Goal: Register for event/course

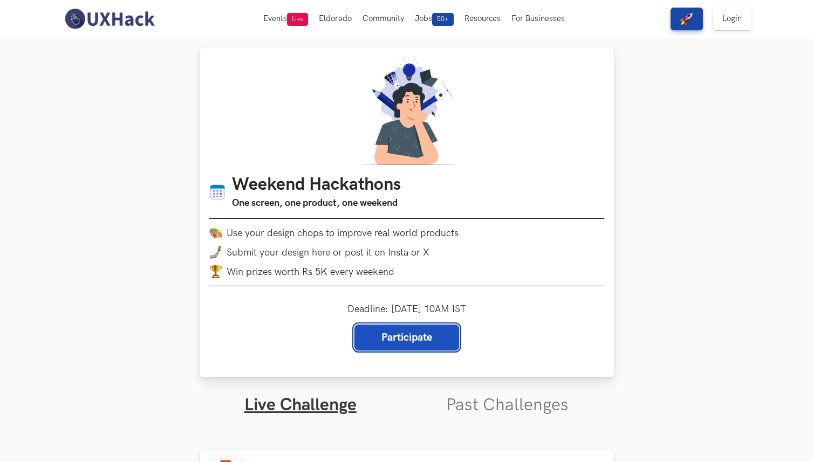
click at [382, 334] on link "Participate" at bounding box center [406, 338] width 105 height 26
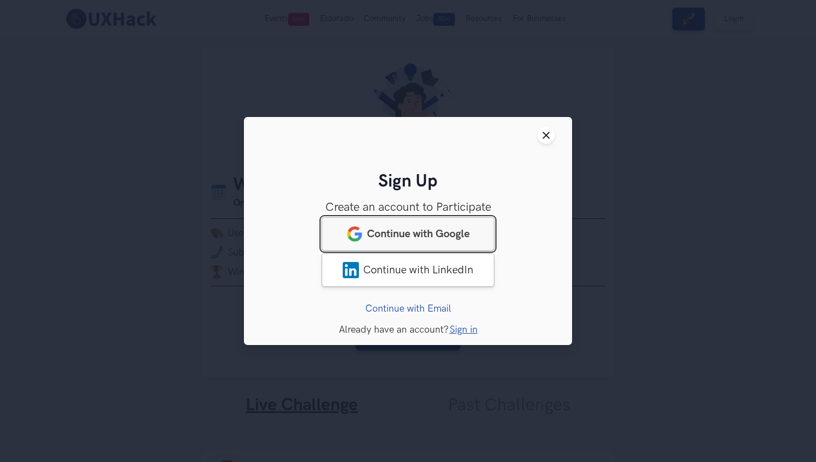
click at [402, 230] on span "Continue with Google" at bounding box center [418, 234] width 102 height 13
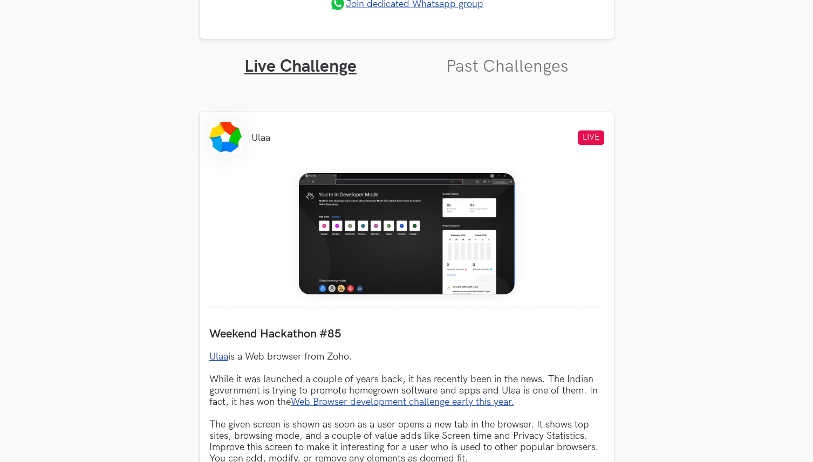
scroll to position [344, 0]
click at [325, 223] on img at bounding box center [407, 233] width 216 height 121
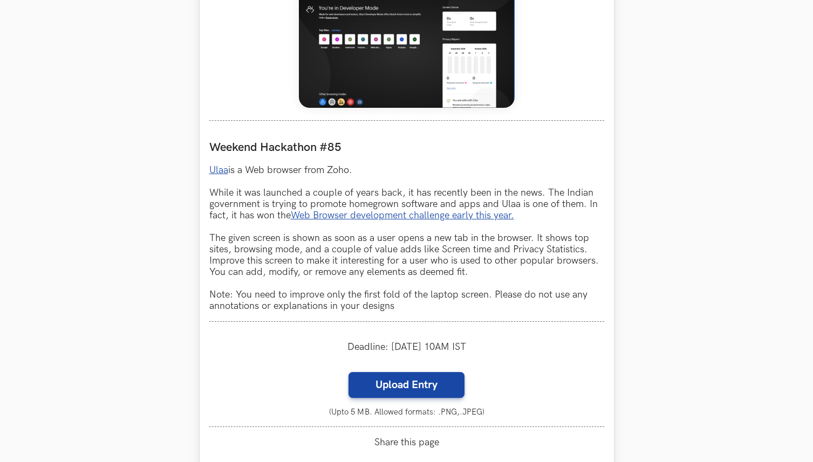
scroll to position [533, 0]
